Goal: Task Accomplishment & Management: Use online tool/utility

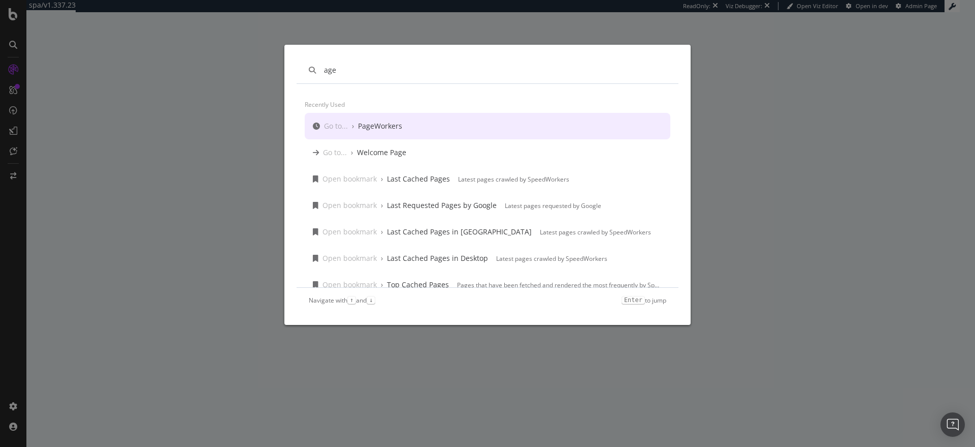
type input "age"
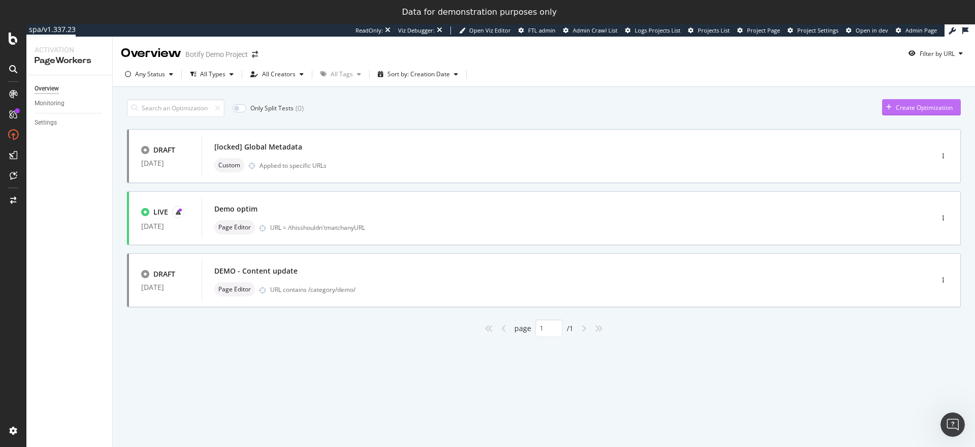
click at [918, 105] on div "Create Optimization" at bounding box center [924, 107] width 57 height 9
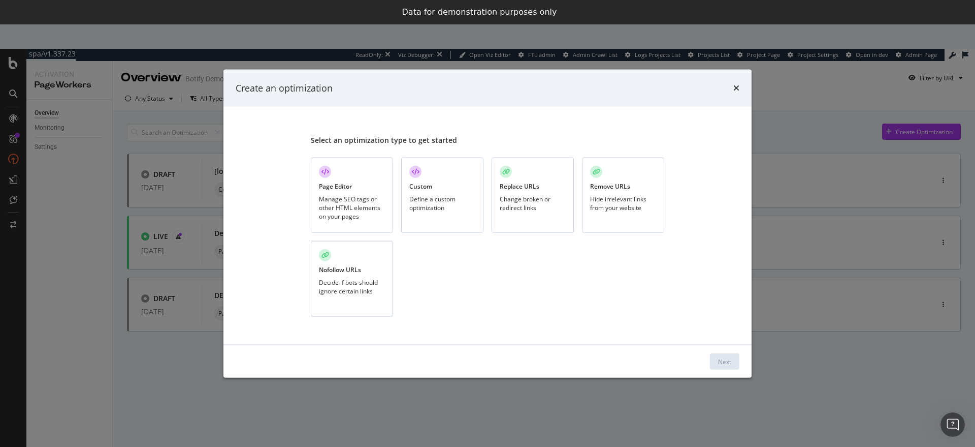
click at [421, 193] on div "Custom Define a custom optimization" at bounding box center [442, 195] width 82 height 76
click at [749, 359] on div "Next" at bounding box center [488, 361] width 528 height 33
click at [725, 359] on div "Next" at bounding box center [724, 361] width 13 height 9
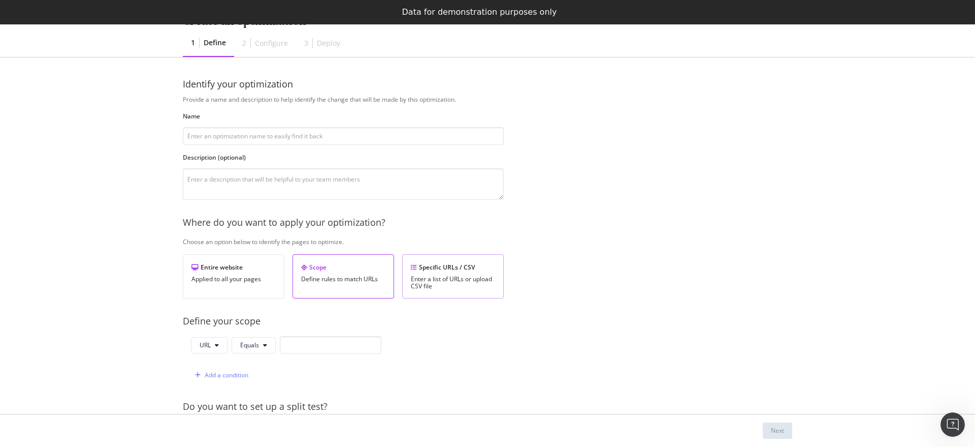
click at [449, 270] on div "Specific URLs / CSV" at bounding box center [453, 267] width 84 height 9
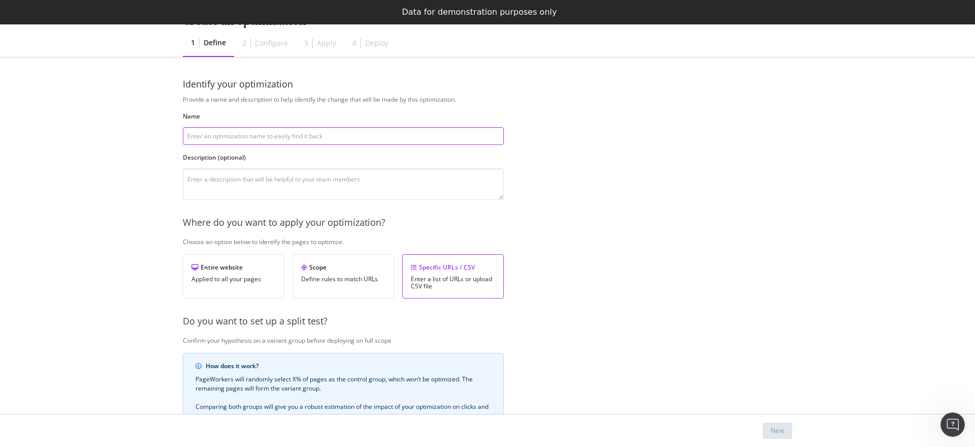
click at [281, 137] on input "modal" at bounding box center [343, 136] width 321 height 18
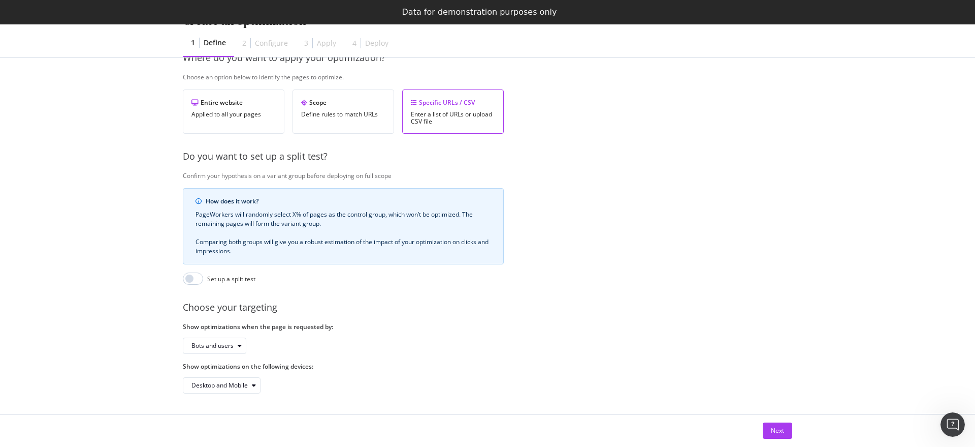
scroll to position [172, 0]
type input "Demo AI specific content"
click at [233, 342] on div "Bots and users" at bounding box center [213, 345] width 42 height 6
click at [227, 369] on div "Bots only" at bounding box center [217, 371] width 60 height 13
click at [314, 343] on div "Bots only" at bounding box center [343, 345] width 321 height 16
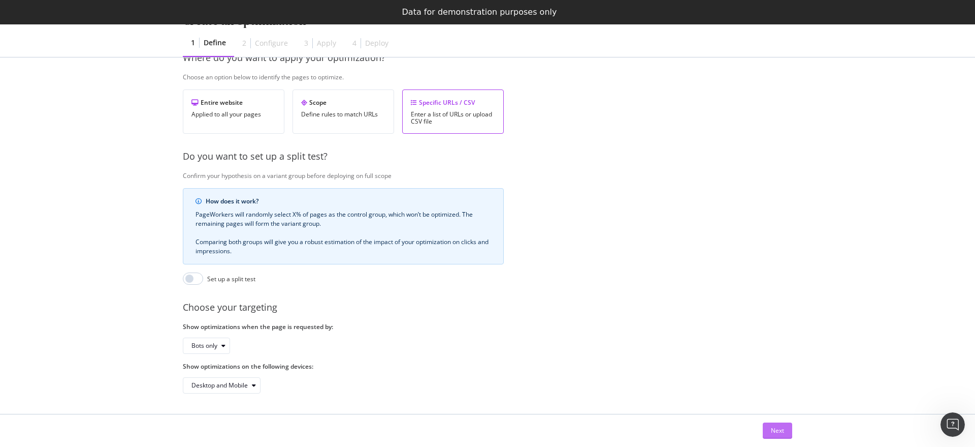
click at [778, 429] on div "Next" at bounding box center [777, 430] width 13 height 9
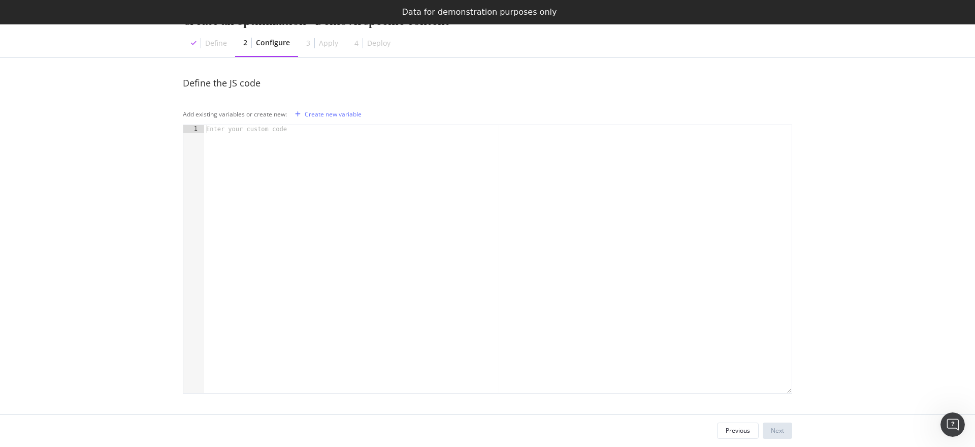
scroll to position [1, 0]
click at [370, 227] on div "modal" at bounding box center [498, 267] width 588 height 284
type textarea "if OpenAI"
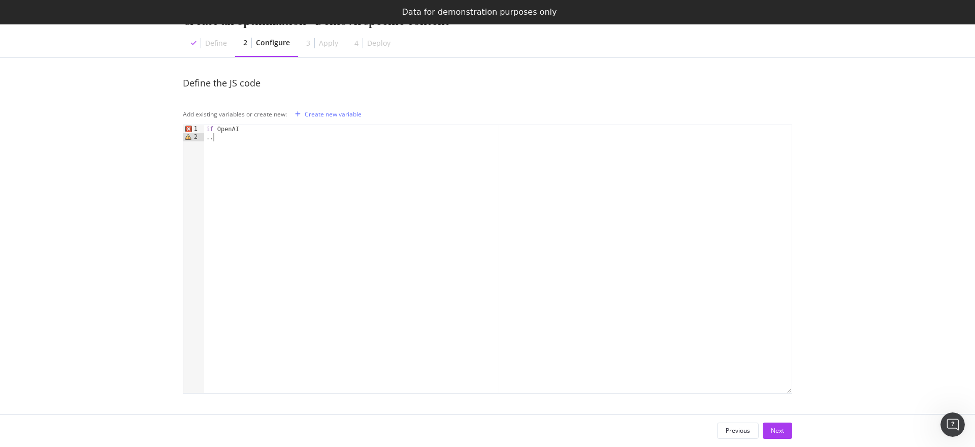
type textarea "..."
type textarea "I"
type textarea "if Perplexity"
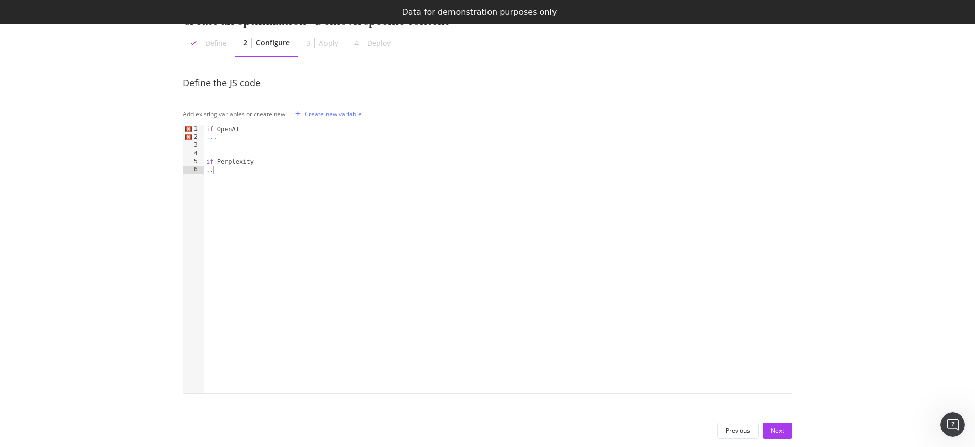
type textarea "..."
click at [328, 110] on div "Create new variable" at bounding box center [333, 114] width 57 height 9
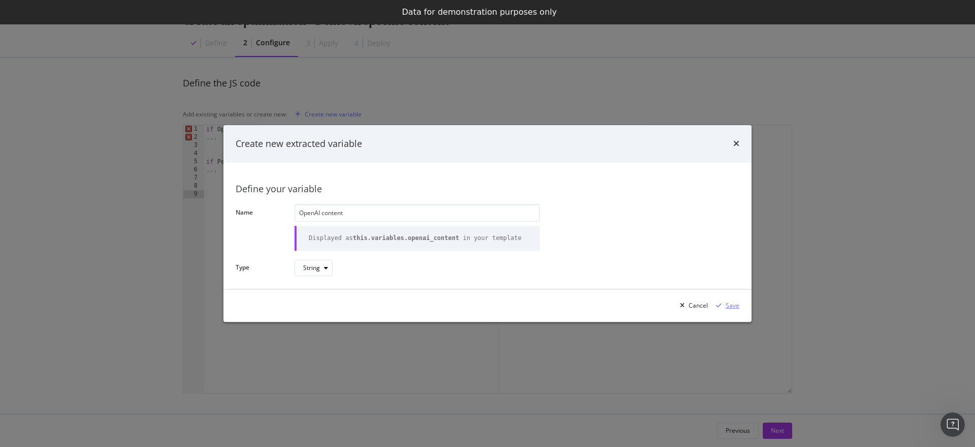
type input "OpenAI content"
click at [726, 304] on div "Save" at bounding box center [733, 305] width 14 height 9
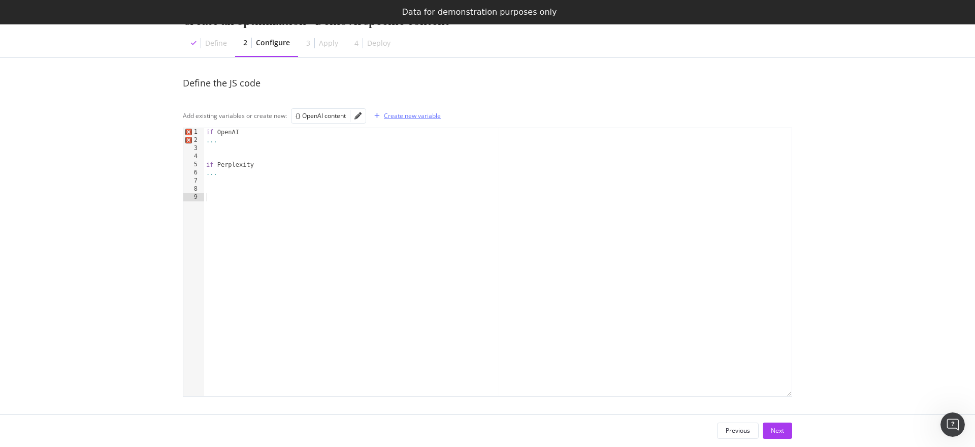
click at [403, 118] on div "Create new variable" at bounding box center [412, 115] width 57 height 9
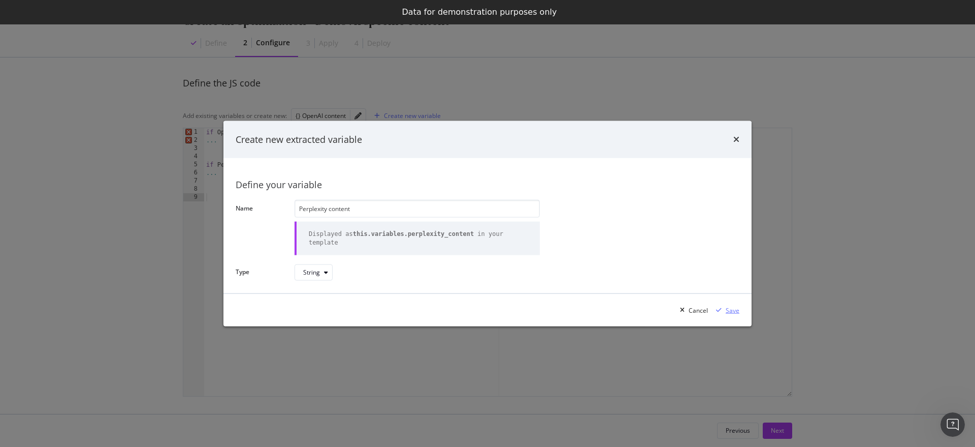
type input "Perplexity content"
click at [729, 310] on div "Save" at bounding box center [733, 309] width 14 height 9
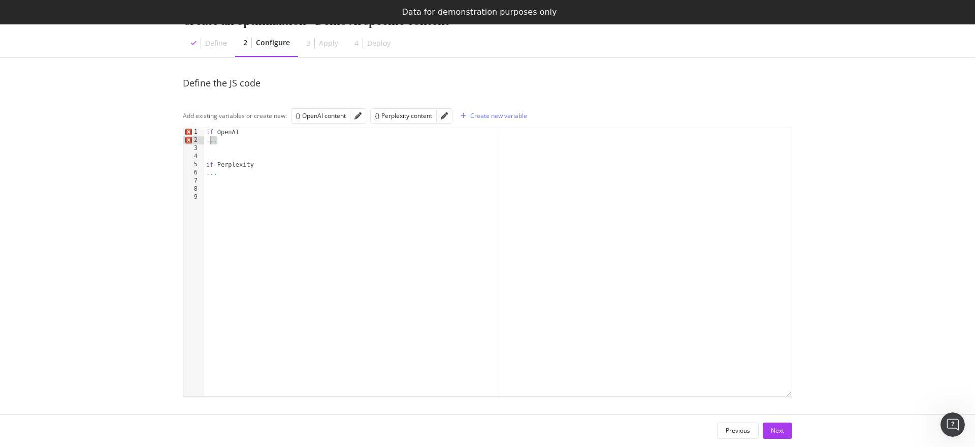
drag, startPoint x: 224, startPoint y: 141, endPoint x: 202, endPoint y: 141, distance: 22.4
click at [202, 141] on div "... 1 2 3 4 5 6 7 8 9 if OpenAI ... if Perplexity ... XXXXXXXXXXXXXXXXXXXXXXXXX…" at bounding box center [488, 262] width 610 height 269
click at [314, 117] on div "{} OpenAI content" at bounding box center [321, 115] width 50 height 9
click at [227, 173] on div "if OpenAI printf this . variables . openai_content if Perplexity ..." at bounding box center [498, 270] width 588 height 284
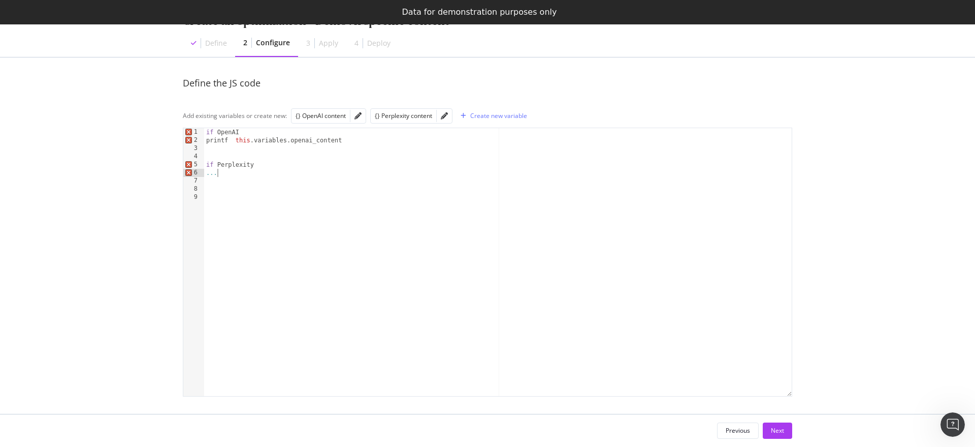
scroll to position [0, 1]
click at [227, 173] on div "if OpenAI printf this . variables . openai_content if Perplexity ..." at bounding box center [498, 270] width 588 height 284
click at [388, 115] on div "{} Perplexity content" at bounding box center [403, 115] width 57 height 9
type textarea "printf this.variables.perplexity_content"
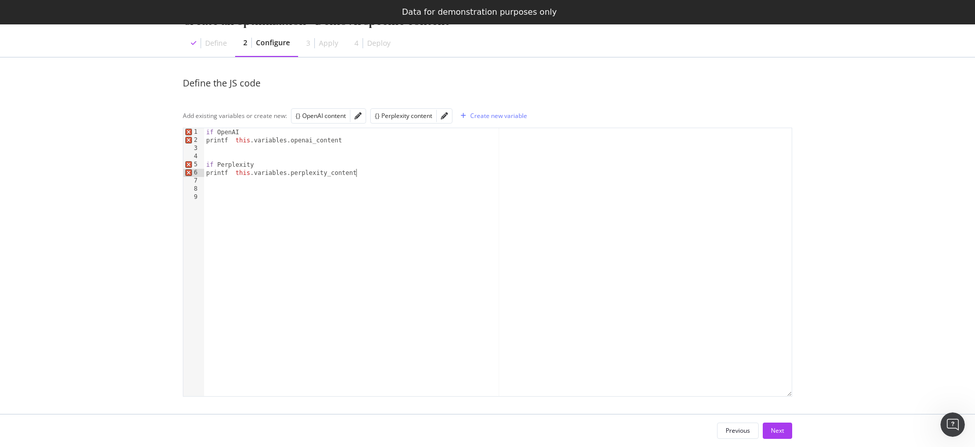
scroll to position [0, 0]
type textarea "else"
type textarea "don't do anything"
click at [766, 430] on button "Next" at bounding box center [777, 430] width 29 height 16
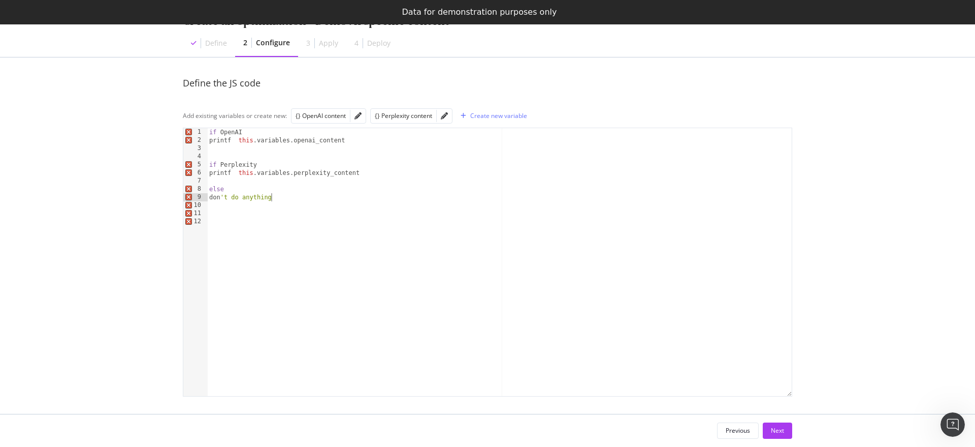
scroll to position [0, 0]
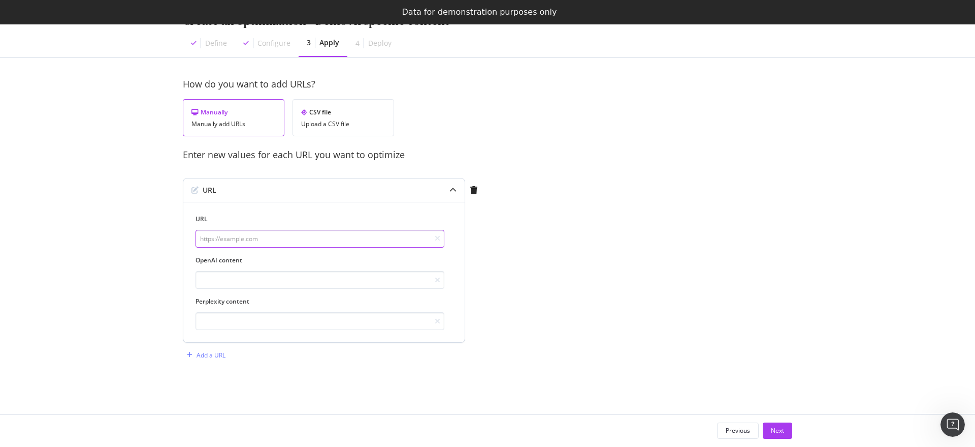
click at [298, 242] on input "modal" at bounding box center [320, 239] width 249 height 18
type input "[URL][DOMAIN_NAME]"
type input "this is going to be shown to OpenAI"
type input "this is going to be shown to Perplexity"
click at [781, 428] on div "Next" at bounding box center [777, 430] width 13 height 9
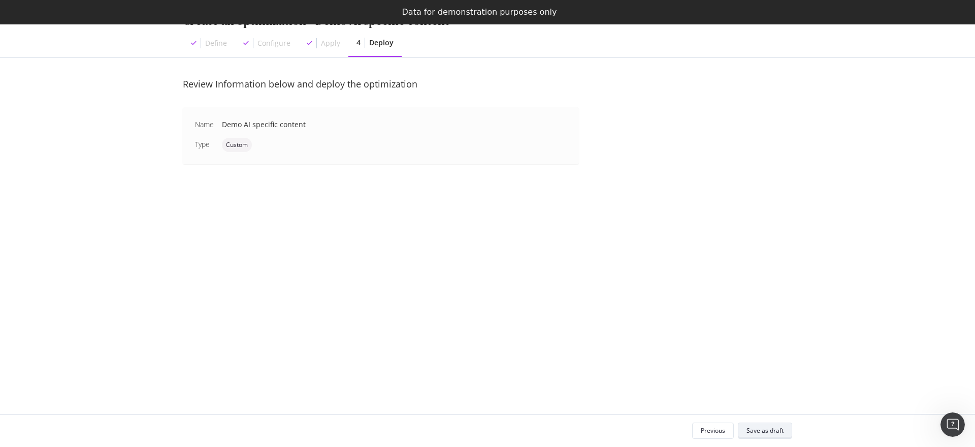
click at [749, 430] on div "Save as draft" at bounding box center [765, 430] width 37 height 9
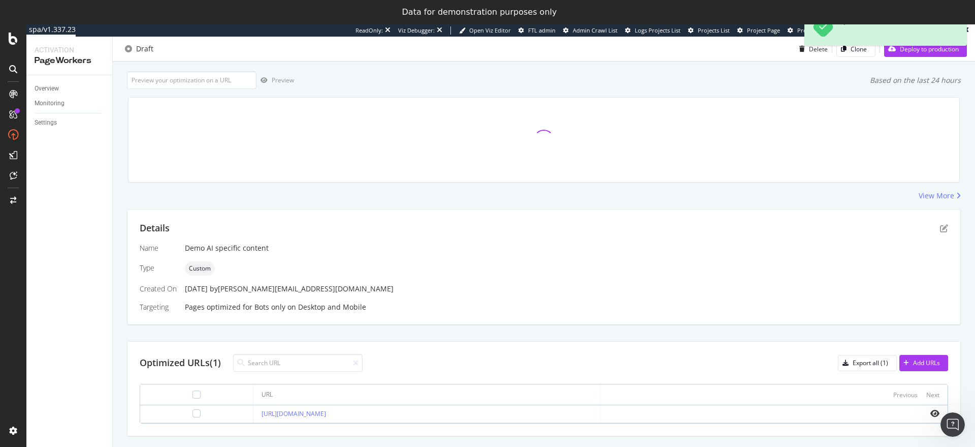
scroll to position [55, 0]
